Goal: Information Seeking & Learning: Learn about a topic

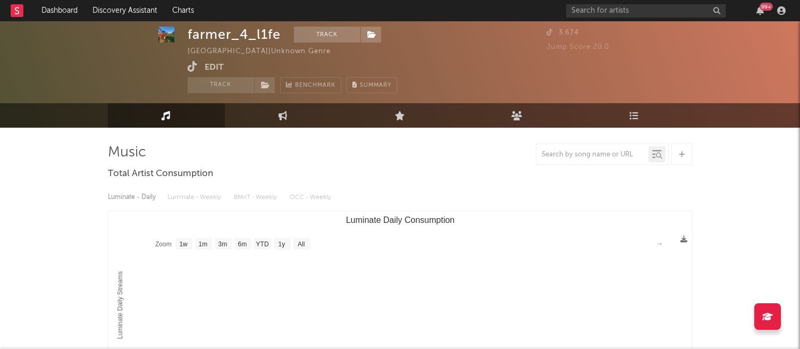
select select "1w"
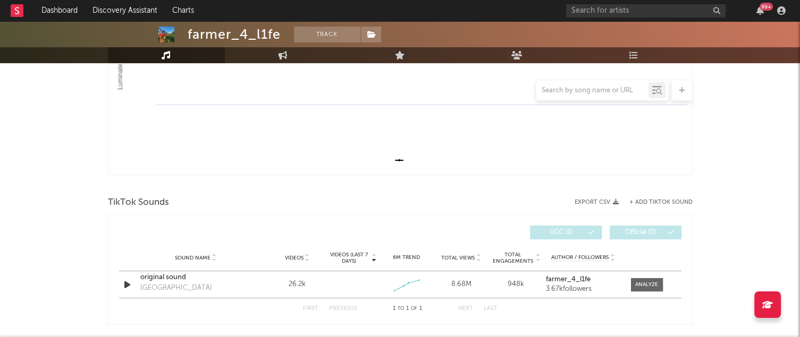
scroll to position [286, 0]
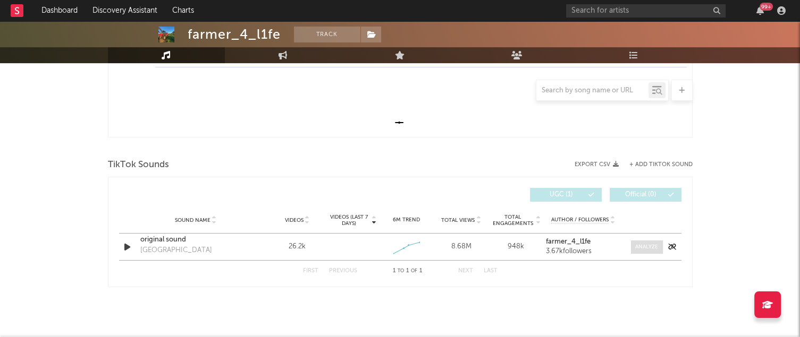
click at [642, 252] on span at bounding box center [647, 247] width 32 height 13
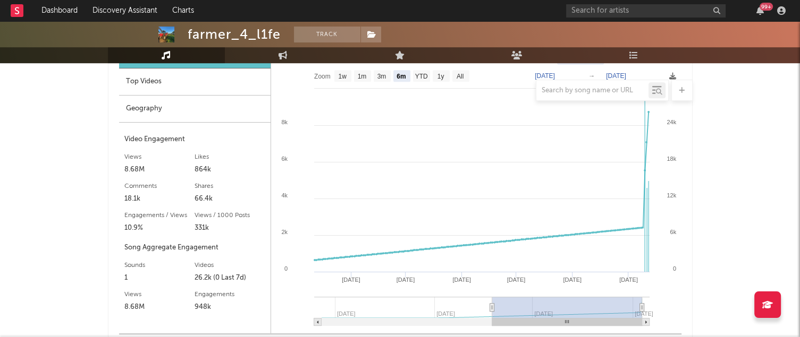
scroll to position [509, 0]
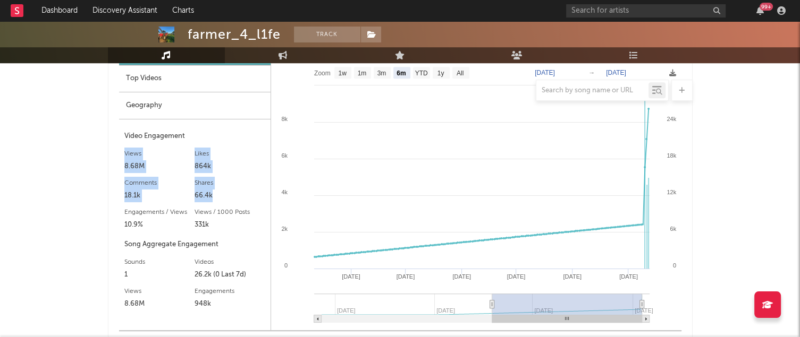
drag, startPoint x: 216, startPoint y: 197, endPoint x: 122, endPoint y: 150, distance: 105.5
click at [122, 150] on div "Growth Top Videos Geography Video Engagement Views 8.68M Likes 864k Likes 864k …" at bounding box center [195, 184] width 152 height 292
click at [215, 193] on div "66.4k" at bounding box center [229, 196] width 71 height 13
drag, startPoint x: 215, startPoint y: 193, endPoint x: 126, endPoint y: 149, distance: 99.1
click at [126, 149] on div "Video Engagement Views 8.68M Likes 864k Likes 864k Comments 18.1k Shares 66.4k …" at bounding box center [194, 225] width 141 height 190
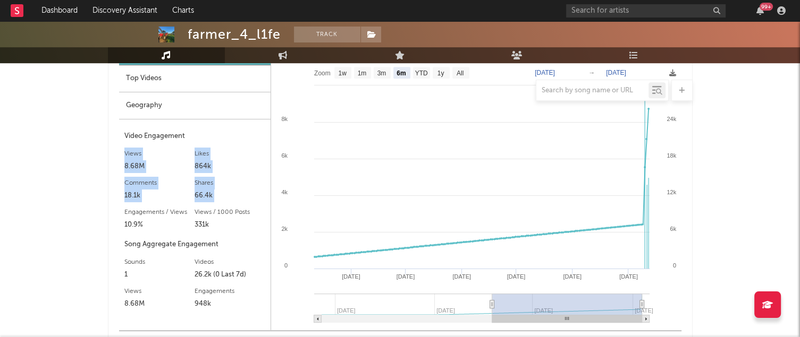
click at [126, 149] on div "Views" at bounding box center [159, 154] width 71 height 13
click at [342, 72] on text "1w" at bounding box center [342, 73] width 9 height 7
select select "1w"
type input "[DATE]"
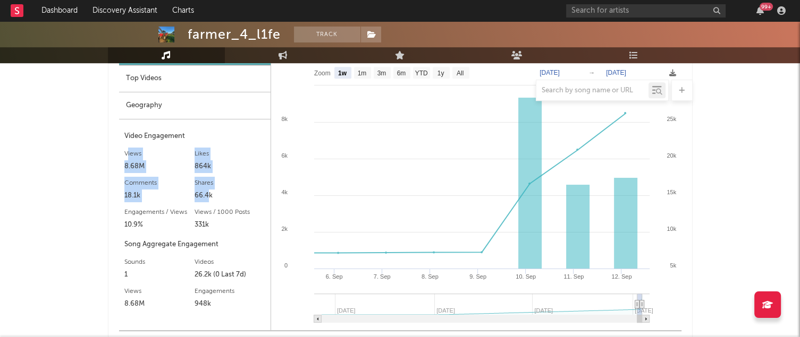
drag, startPoint x: 208, startPoint y: 196, endPoint x: 125, endPoint y: 155, distance: 92.0
click at [125, 155] on div "Video Engagement Views 8.68M Likes 864k Likes 864k Comments 18.1k Shares 66.4k …" at bounding box center [194, 225] width 141 height 190
click at [125, 155] on div "Views" at bounding box center [159, 154] width 71 height 13
